Goal: Task Accomplishment & Management: Complete application form

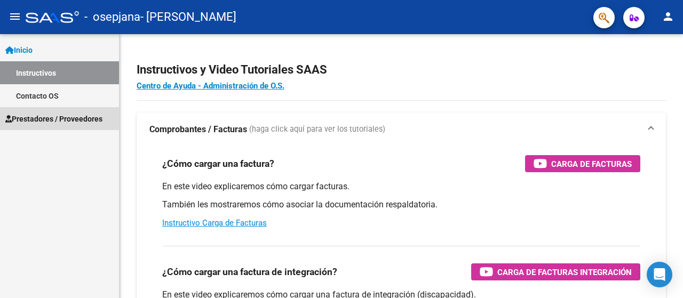
click at [37, 118] on span "Prestadores / Proveedores" at bounding box center [53, 119] width 97 height 12
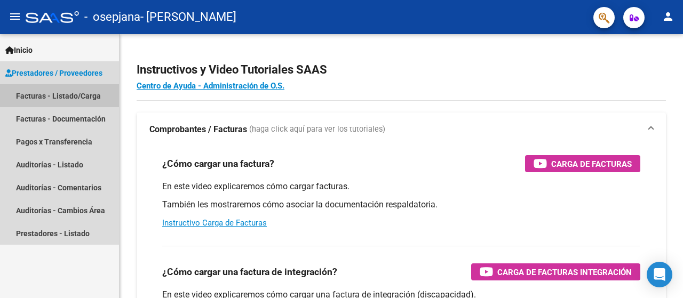
click at [38, 98] on link "Facturas - Listado/Carga" at bounding box center [59, 95] width 119 height 23
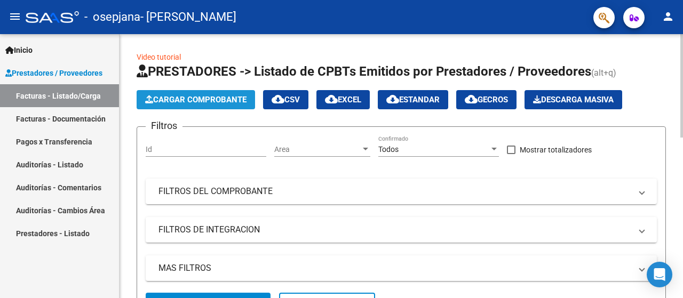
click at [176, 99] on span "Cargar Comprobante" at bounding box center [195, 100] width 101 height 10
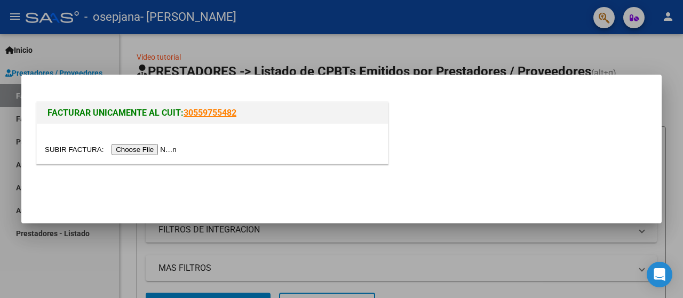
click at [141, 150] on input "file" at bounding box center [112, 149] width 135 height 11
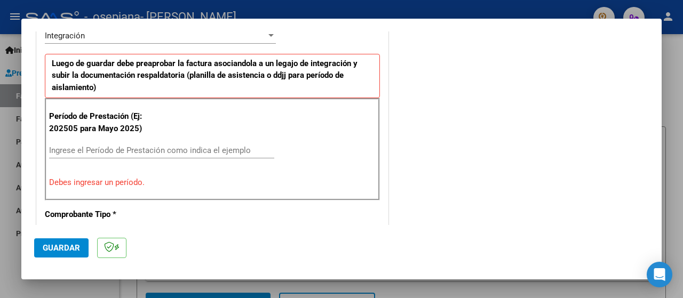
scroll to position [277, 0]
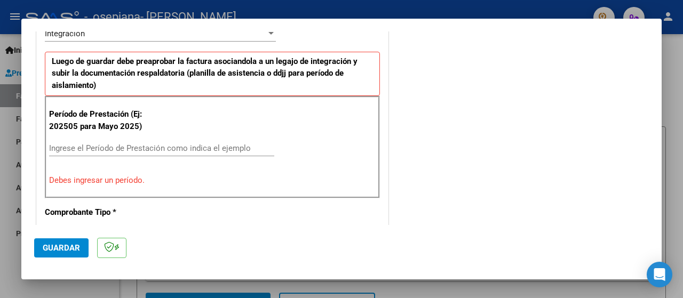
click at [70, 147] on input "Ingrese el Período de Prestación como indica el ejemplo" at bounding box center [161, 149] width 225 height 10
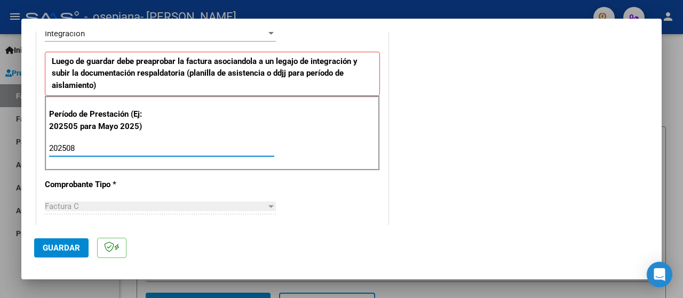
type input "202508"
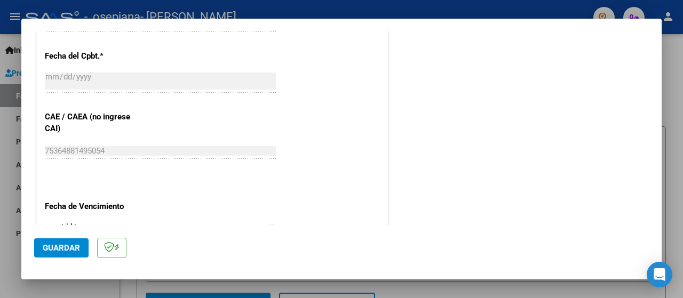
scroll to position [766, 0]
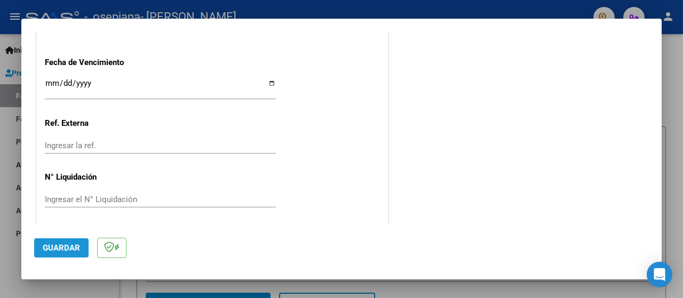
click at [69, 251] on span "Guardar" at bounding box center [61, 248] width 37 height 10
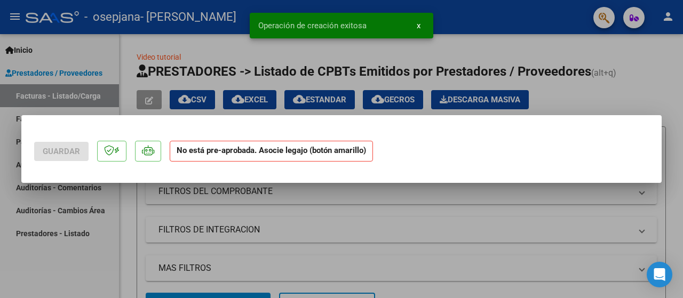
scroll to position [0, 0]
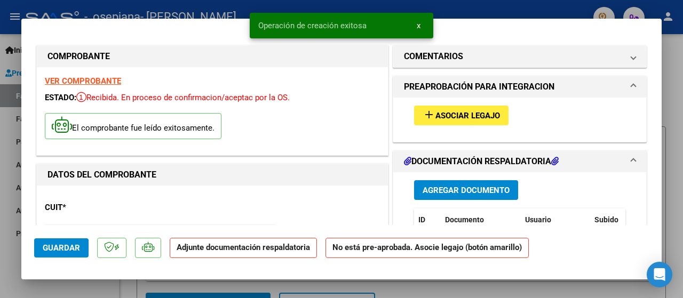
click at [442, 117] on span "Asociar Legajo" at bounding box center [467, 116] width 65 height 10
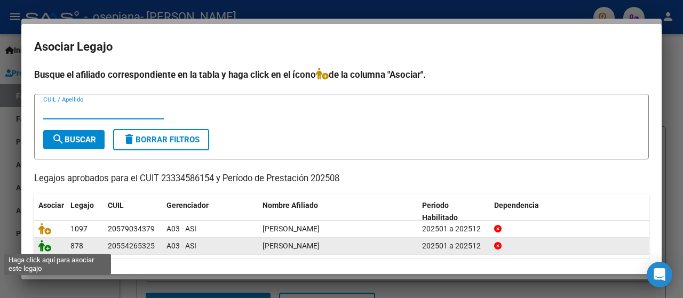
click at [43, 243] on icon at bounding box center [44, 246] width 13 height 12
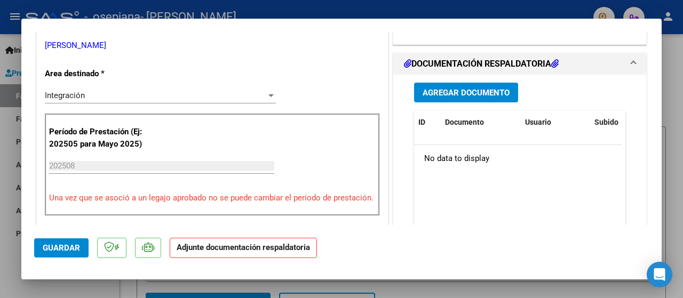
scroll to position [240, 0]
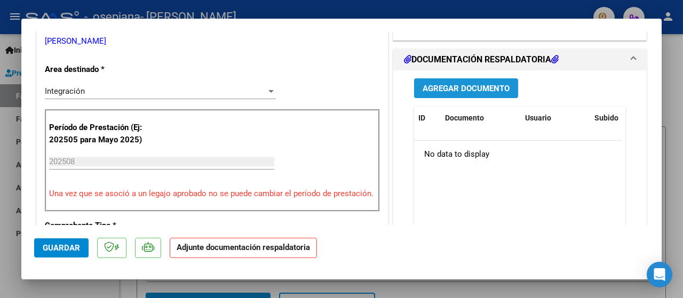
click at [423, 85] on span "Agregar Documento" at bounding box center [466, 89] width 87 height 10
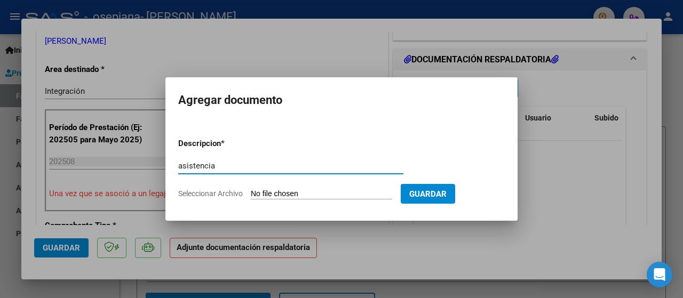
type input "asistencia"
click at [330, 196] on input "Seleccionar Archivo" at bounding box center [321, 194] width 141 height 10
type input "C:\fakepath\ASISTENCIA [PERSON_NAME] TO [DATE] FIRMADA.pdf"
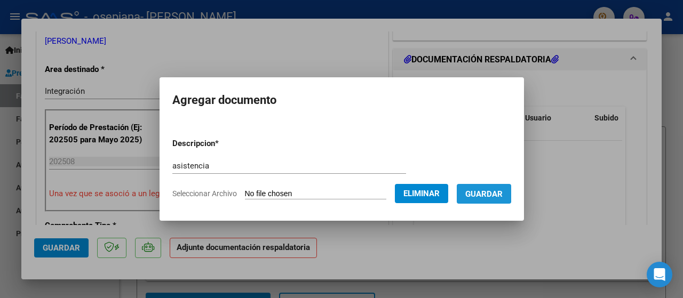
click at [480, 192] on span "Guardar" at bounding box center [483, 194] width 37 height 10
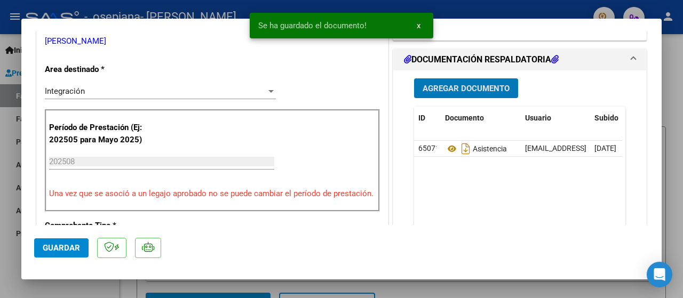
click at [450, 89] on span "Agregar Documento" at bounding box center [466, 89] width 87 height 10
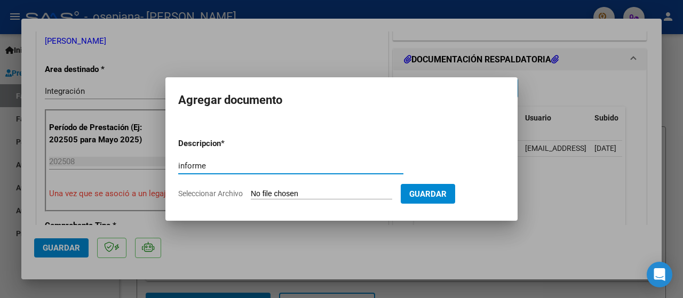
type input "informe"
click at [310, 191] on input "Seleccionar Archivo" at bounding box center [321, 194] width 141 height 10
type input "C:\fakepath\informe agosto [PERSON_NAME].pdf"
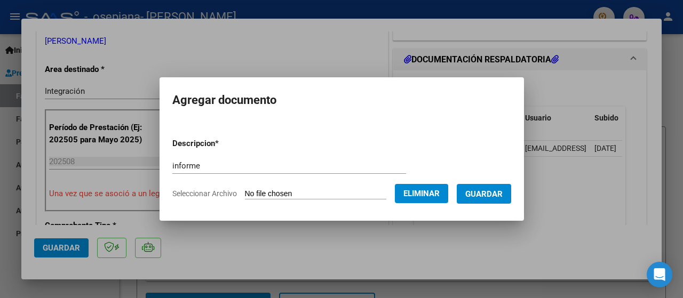
click at [492, 196] on span "Guardar" at bounding box center [483, 194] width 37 height 10
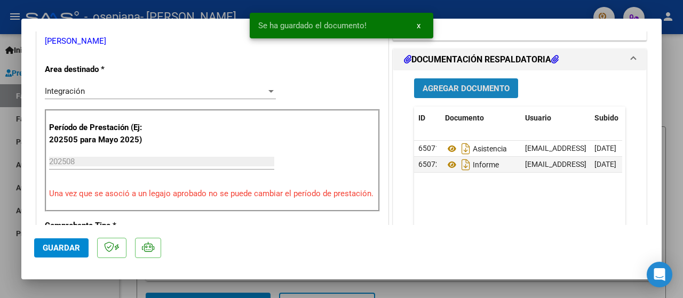
click at [467, 92] on span "Agregar Documento" at bounding box center [466, 89] width 87 height 10
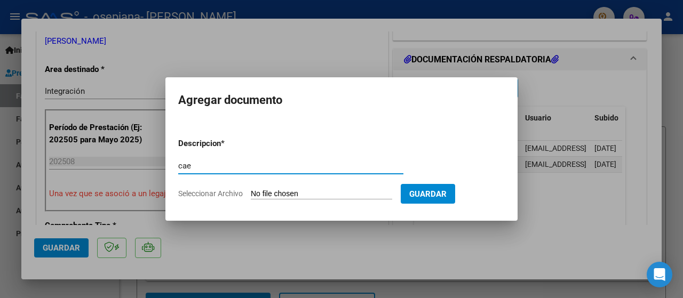
type input "cae"
click at [279, 196] on input "Seleccionar Archivo" at bounding box center [321, 194] width 141 height 10
type input "C:\fakepath\Constatación de Comprobantes AFIP.pdf"
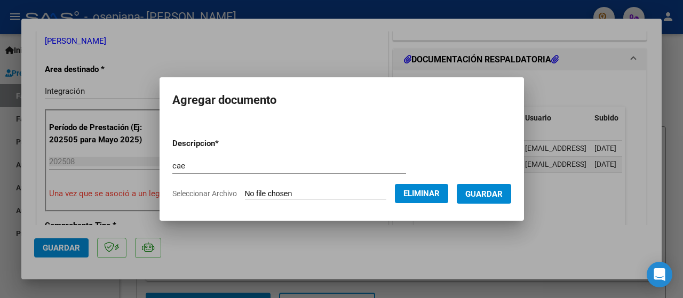
click at [498, 192] on span "Guardar" at bounding box center [483, 194] width 37 height 10
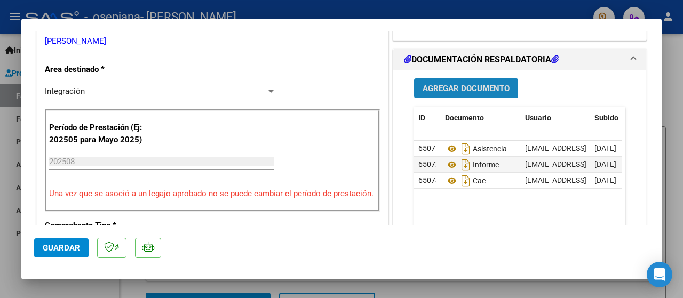
click at [478, 84] on span "Agregar Documento" at bounding box center [466, 89] width 87 height 10
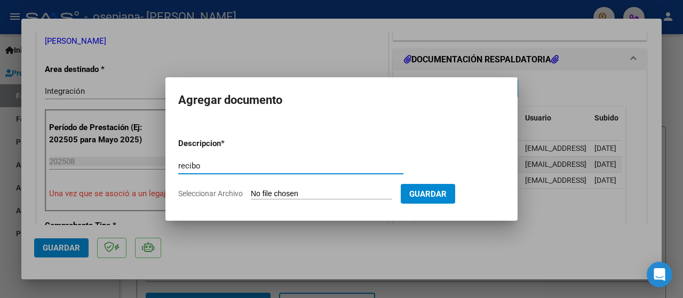
type input "recibo"
click at [263, 192] on input "Seleccionar Archivo" at bounding box center [321, 194] width 141 height 10
type input "C:\fakepath\recibo junio.jpg"
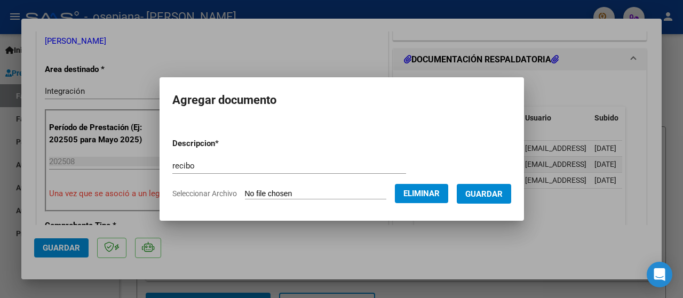
click at [484, 189] on span "Guardar" at bounding box center [483, 194] width 37 height 10
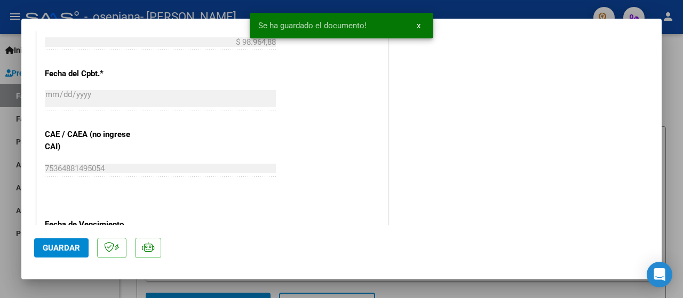
scroll to position [771, 0]
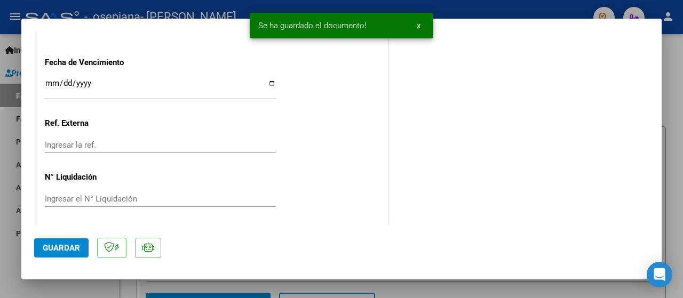
click at [60, 244] on span "Guardar" at bounding box center [61, 248] width 37 height 10
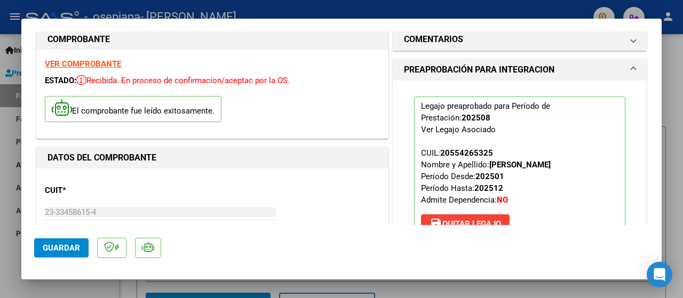
scroll to position [0, 0]
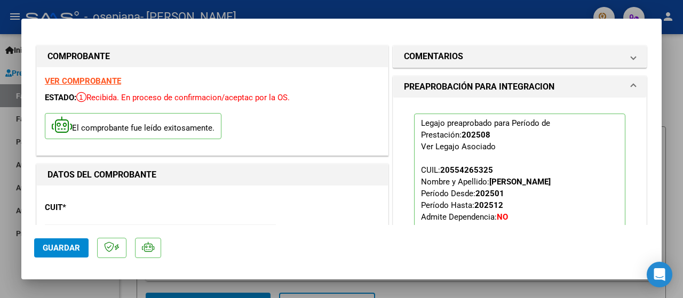
type input "$ 0,00"
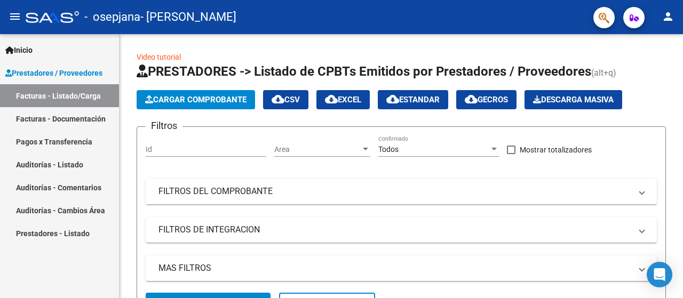
click at [60, 118] on link "Facturas - Documentación" at bounding box center [59, 118] width 119 height 23
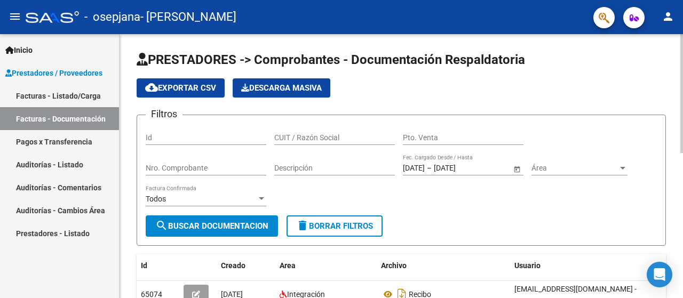
click at [683, 64] on div at bounding box center [681, 93] width 3 height 119
